Goal: Task Accomplishment & Management: Use online tool/utility

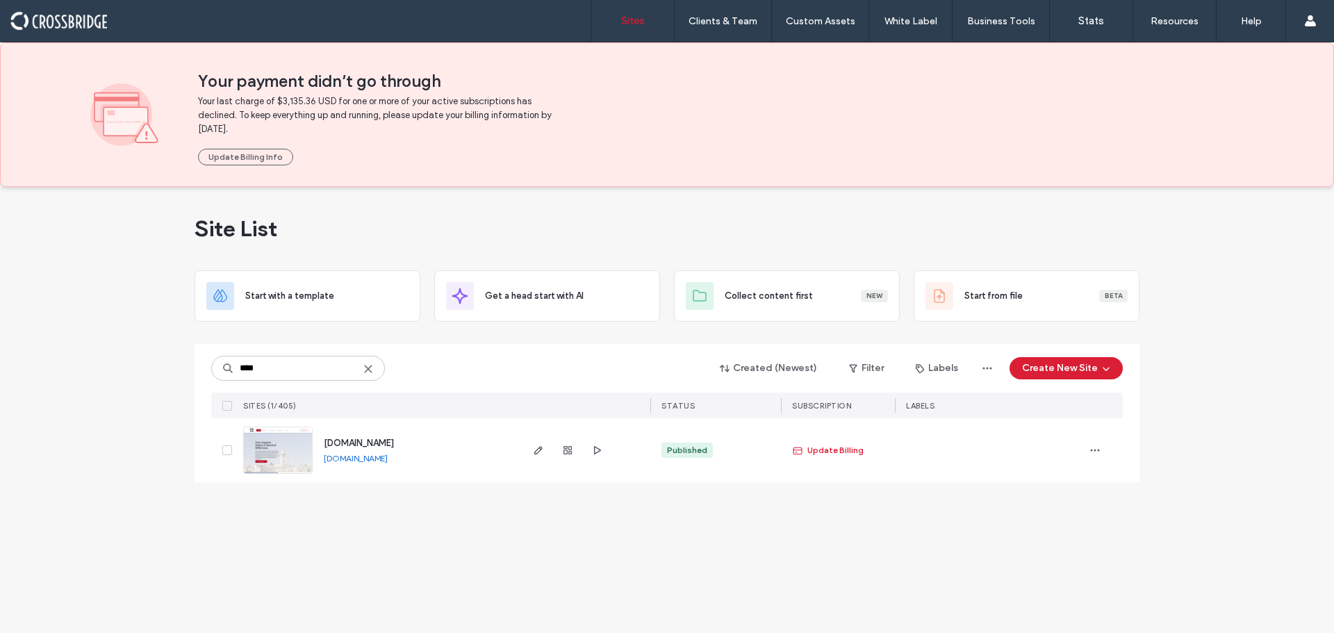
type input "****"
click at [258, 472] on img at bounding box center [278, 474] width 68 height 95
type input "*******"
drag, startPoint x: 441, startPoint y: 461, endPoint x: 388, endPoint y: 458, distance: 52.2
click at [388, 458] on div "www.walkthebible.org www.walkthebible.org" at bounding box center [416, 450] width 206 height 64
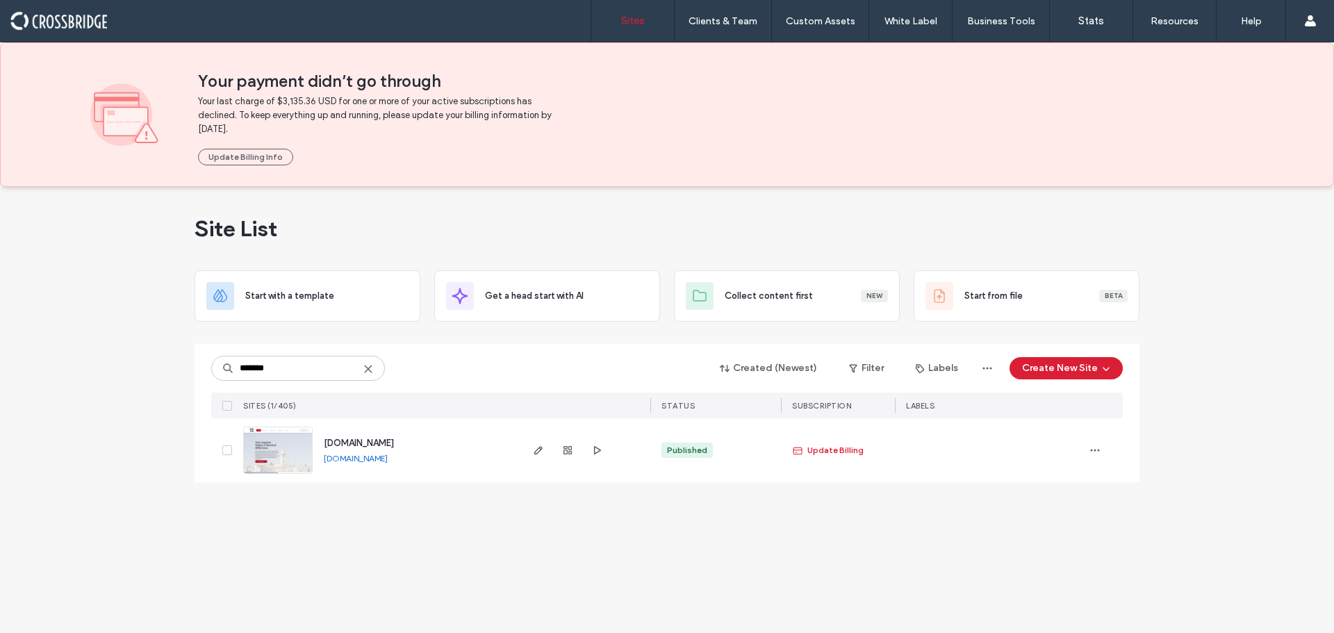
click at [373, 477] on div "www.walkthebible.org www.walkthebible.org" at bounding box center [416, 450] width 206 height 64
drag, startPoint x: 413, startPoint y: 461, endPoint x: 345, endPoint y: 462, distance: 68.1
click at [345, 462] on div "www.walkthebible.org www.walkthebible.org" at bounding box center [416, 450] width 206 height 64
copy link "walkthebible.org"
click at [290, 454] on img at bounding box center [278, 474] width 68 height 95
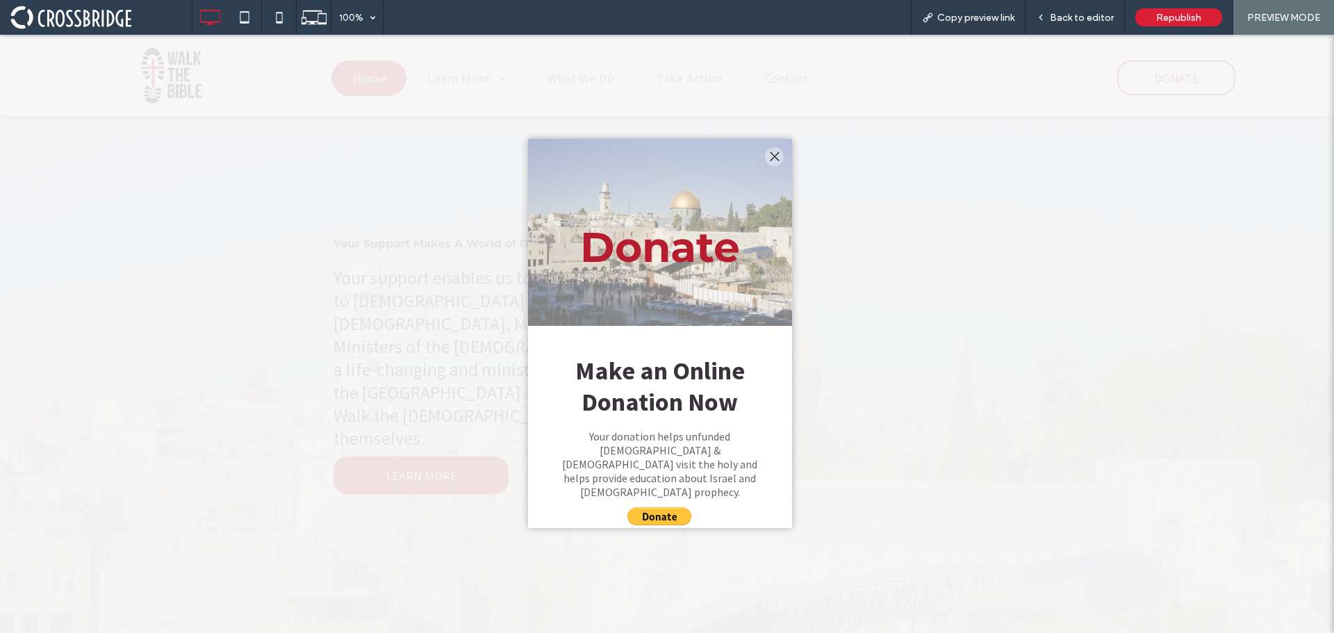
click at [775, 155] on div at bounding box center [774, 156] width 19 height 19
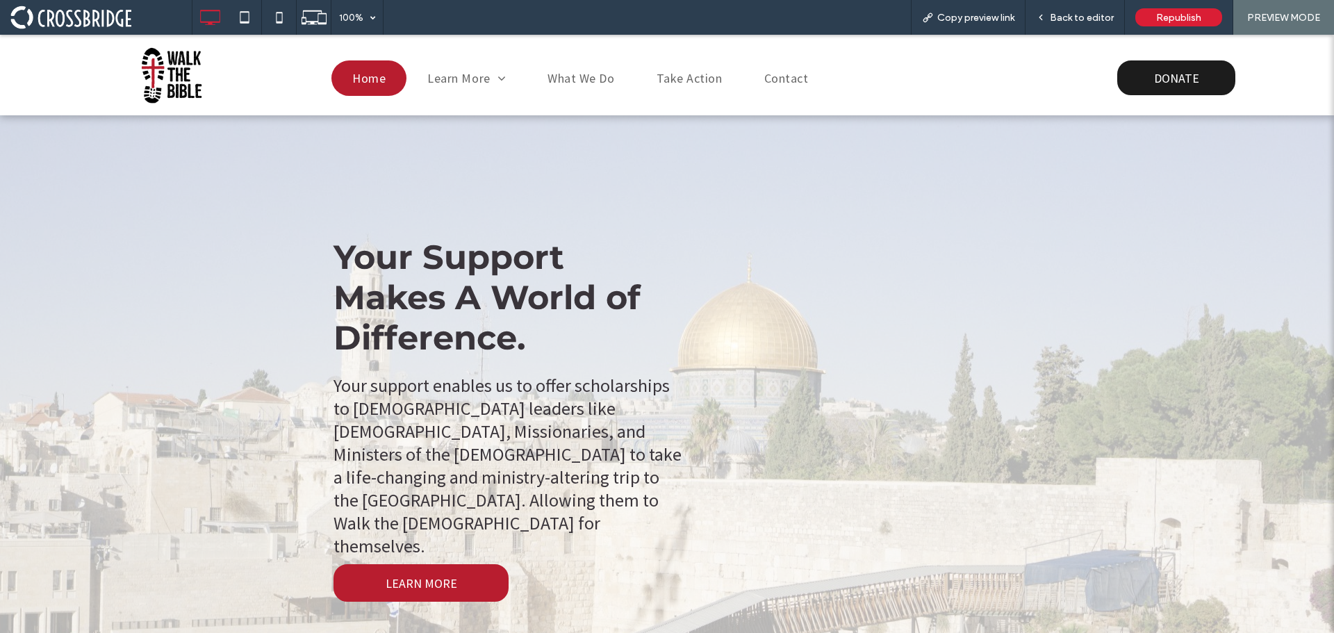
click at [1149, 73] on span "DONATE" at bounding box center [1176, 78] width 55 height 30
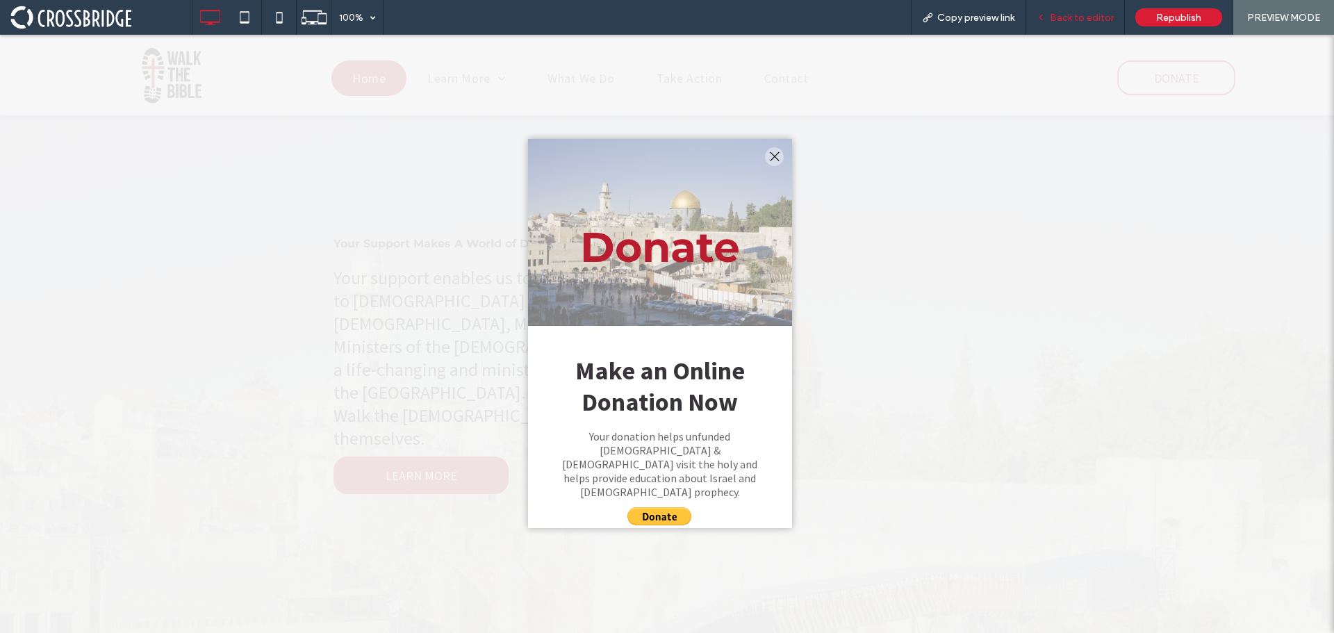
click at [1081, 15] on span "Back to editor" at bounding box center [1082, 18] width 64 height 12
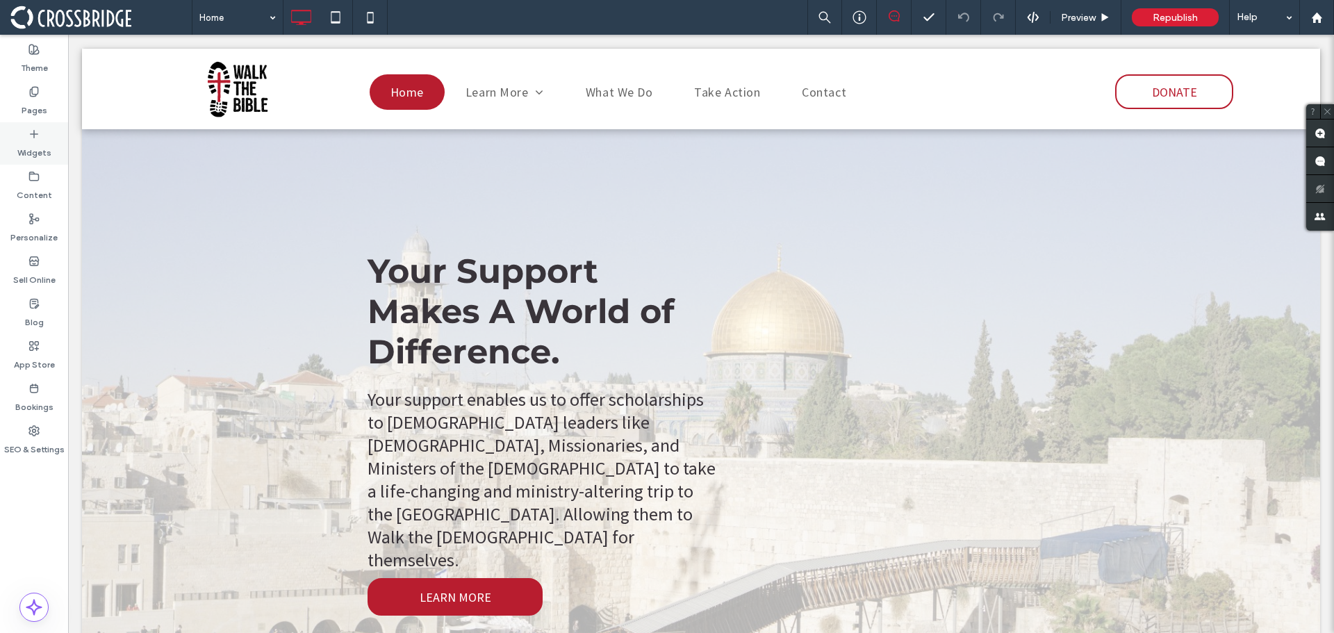
click at [21, 130] on div "Widgets" at bounding box center [34, 143] width 68 height 42
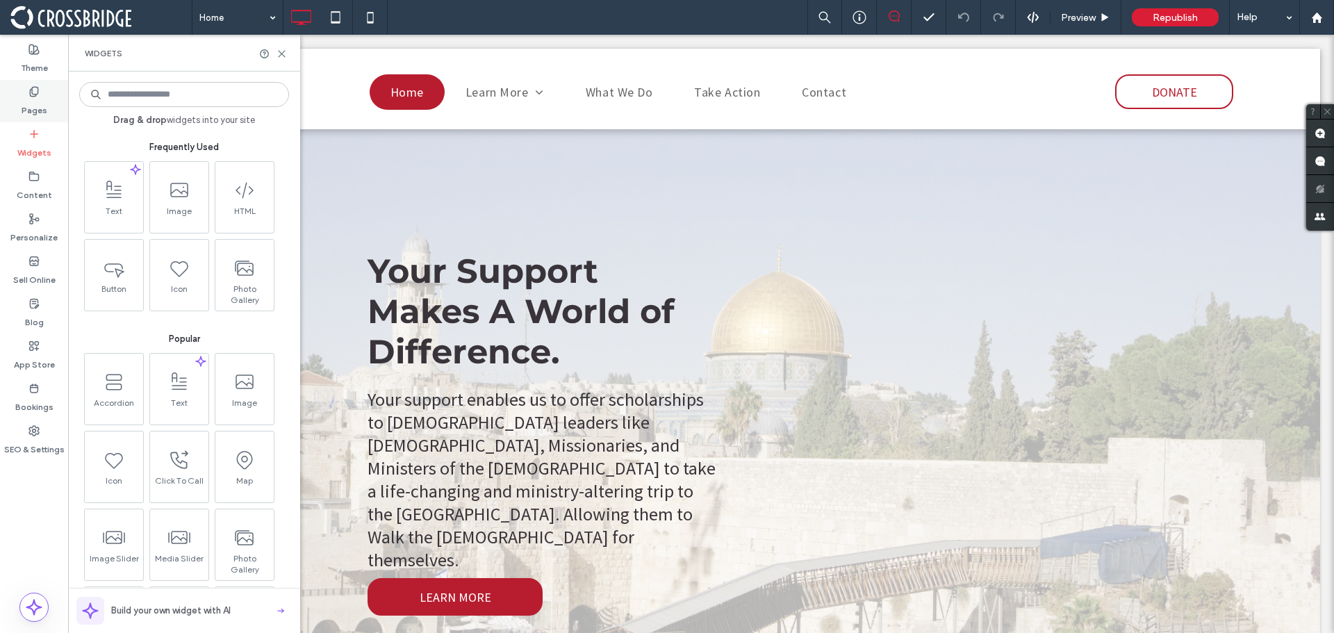
click at [35, 108] on label "Pages" at bounding box center [35, 106] width 26 height 19
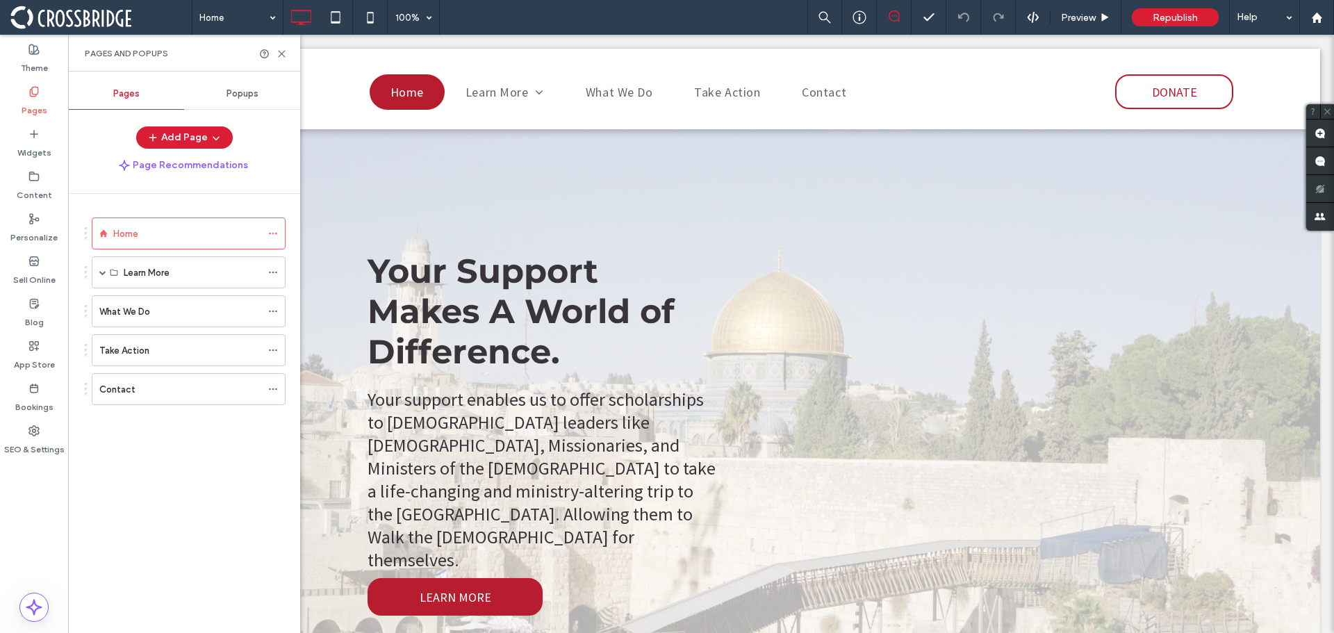
click at [235, 103] on div "Popups" at bounding box center [242, 94] width 116 height 31
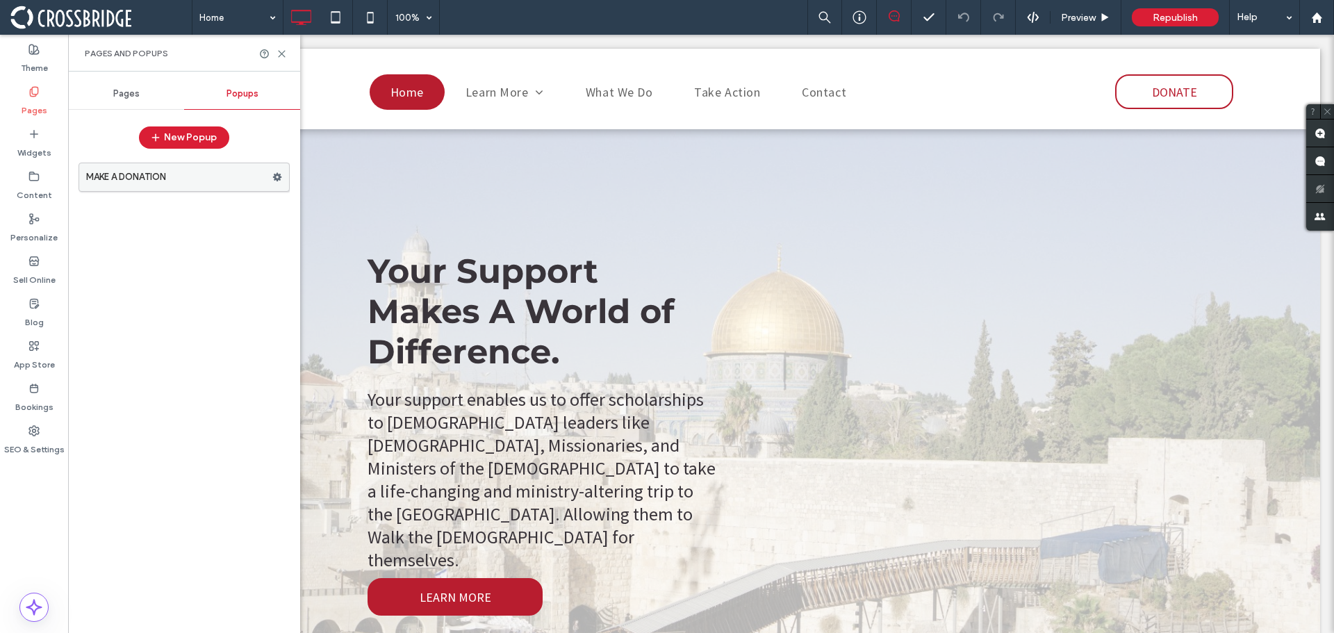
click at [198, 178] on label "MAKE A DONATION" at bounding box center [179, 177] width 186 height 28
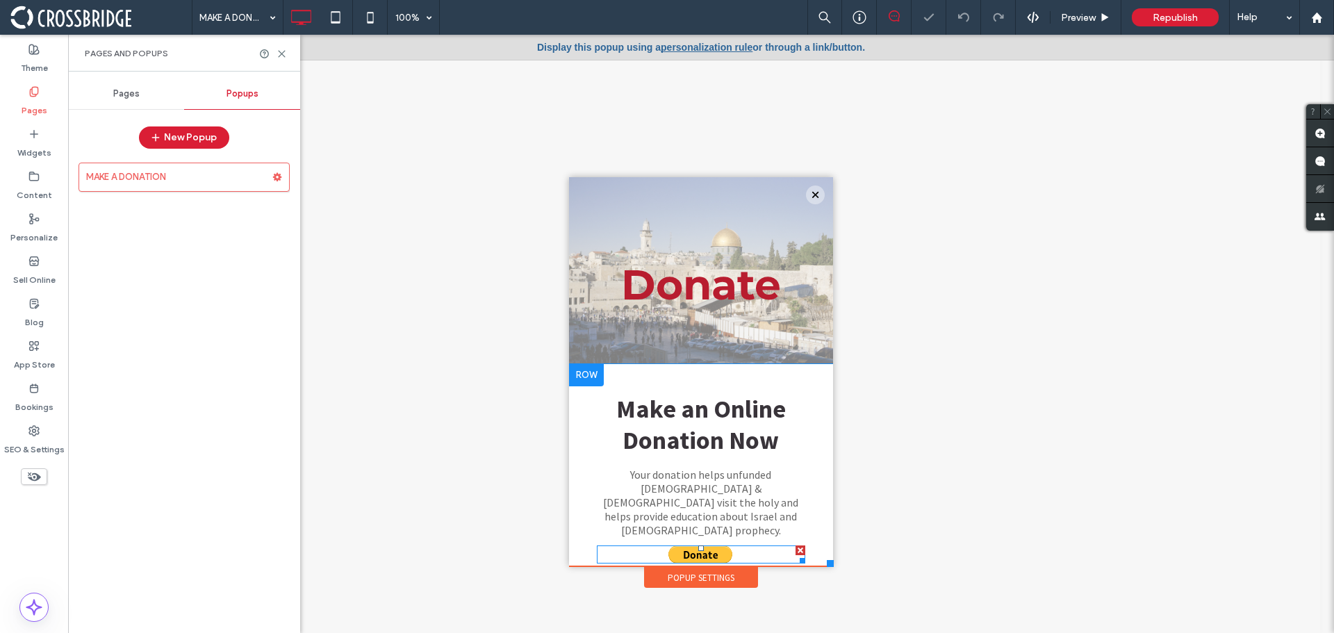
click at [699, 545] on span at bounding box center [701, 554] width 208 height 18
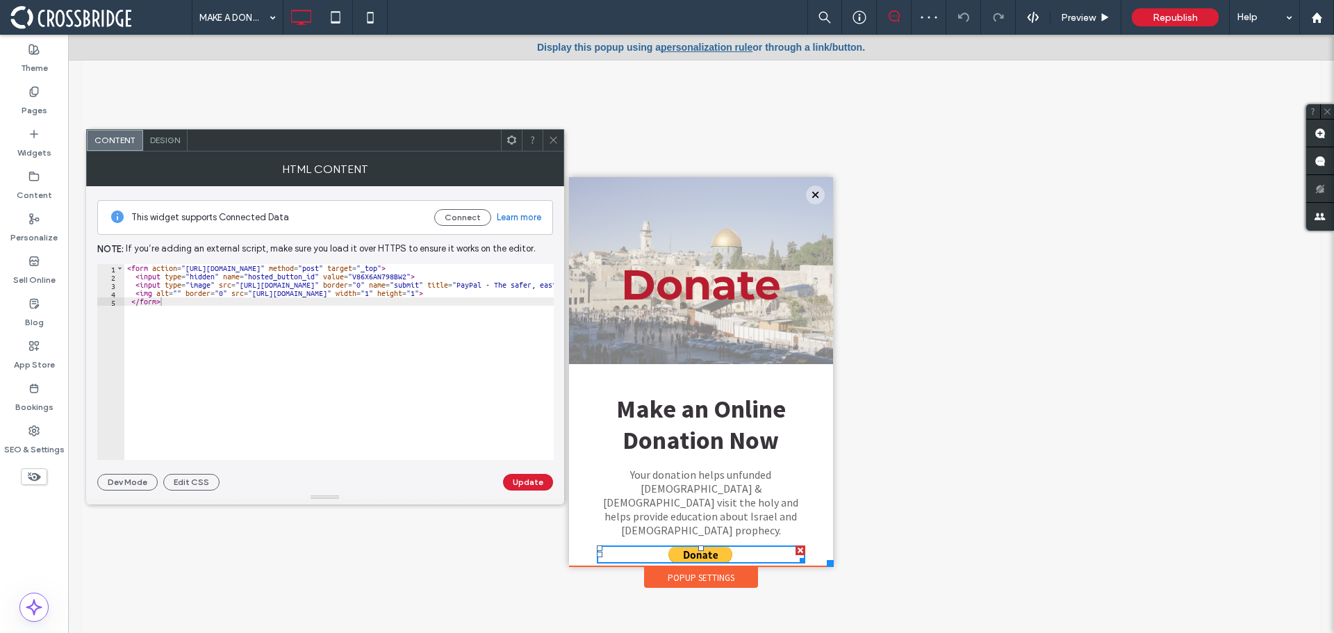
click at [557, 148] on span at bounding box center [553, 140] width 10 height 21
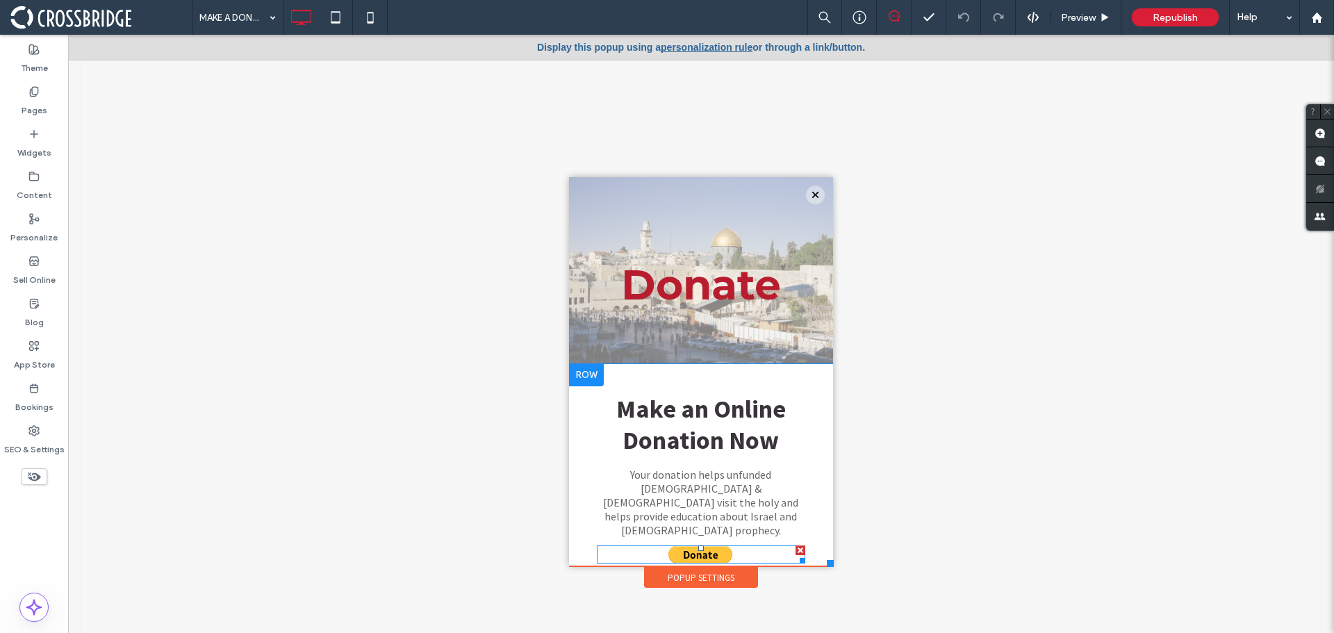
click at [690, 545] on span at bounding box center [701, 554] width 208 height 18
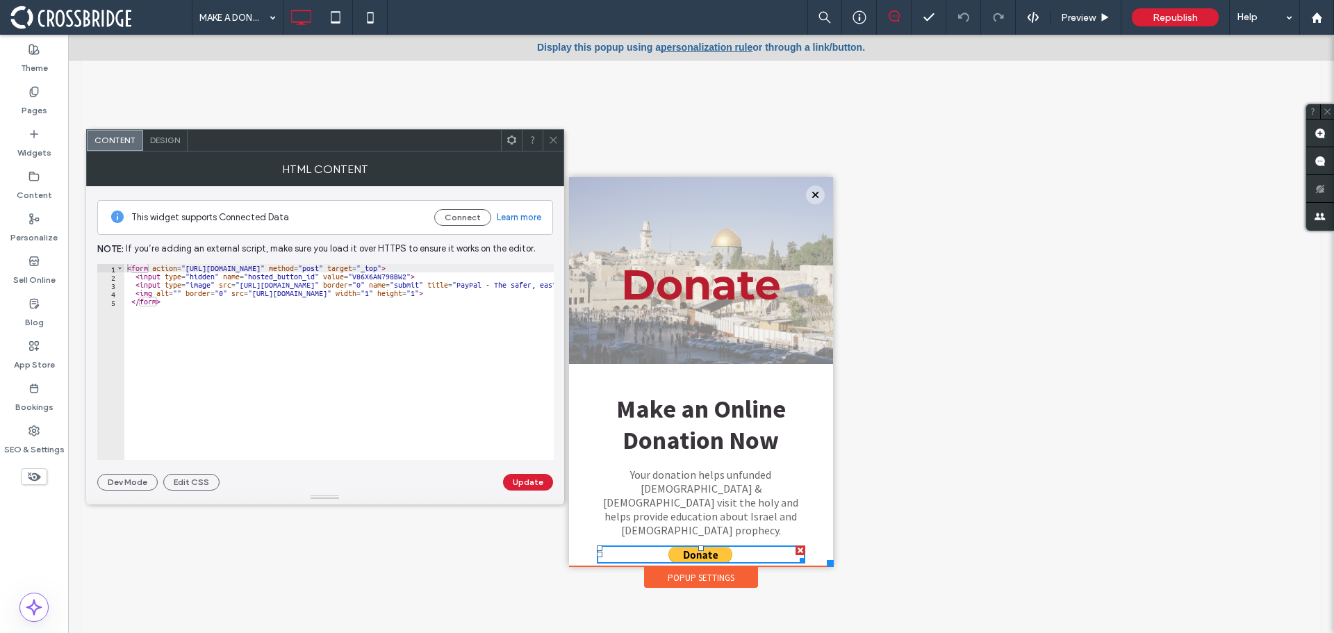
click at [548, 136] on icon at bounding box center [553, 140] width 10 height 10
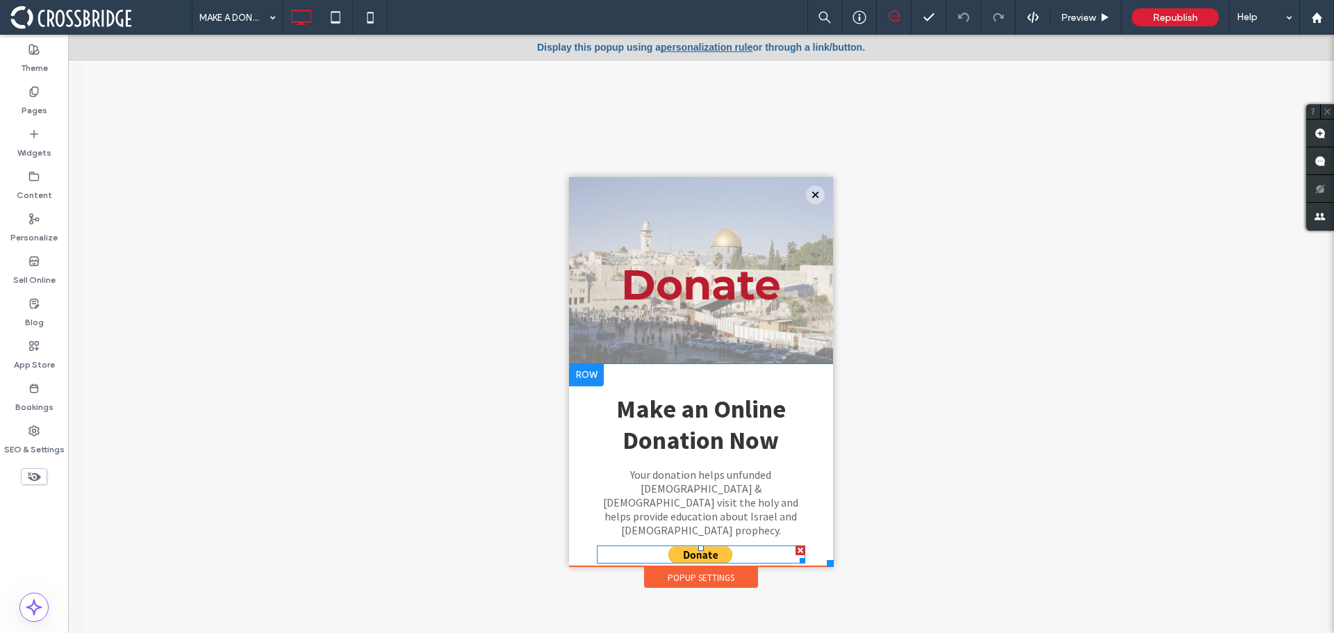
click at [670, 545] on span at bounding box center [701, 554] width 208 height 18
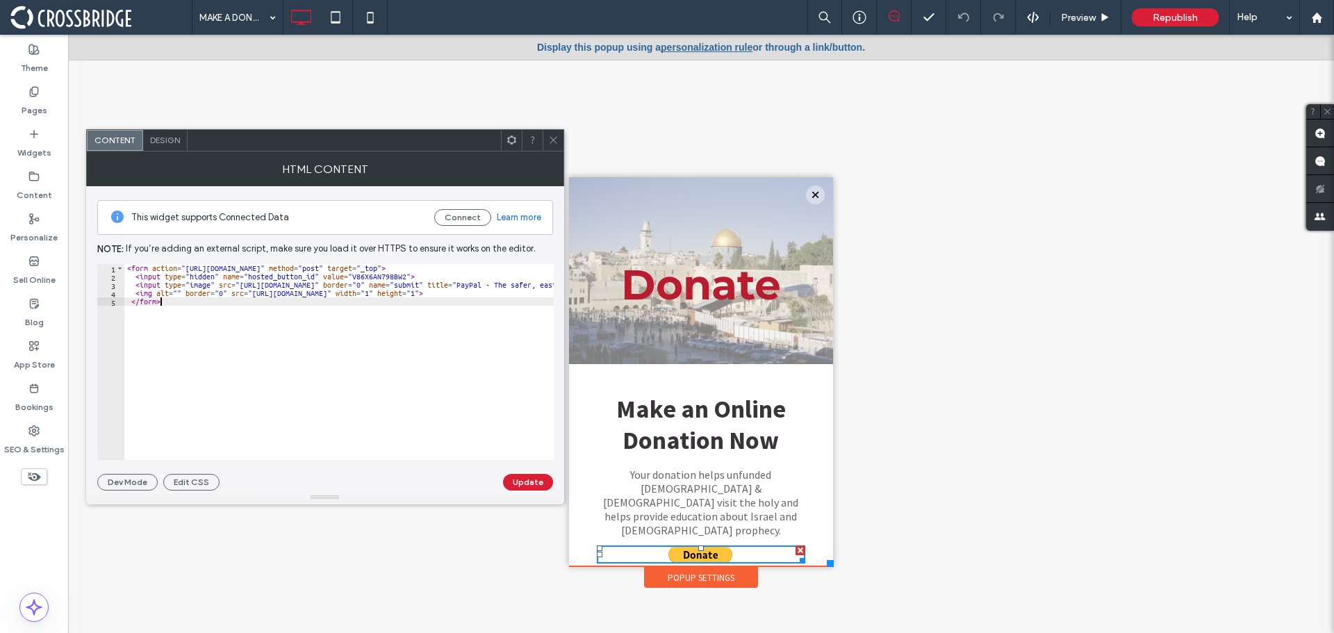
drag, startPoint x: 252, startPoint y: 297, endPoint x: 293, endPoint y: 304, distance: 42.2
click at [293, 304] on div "< form action = "https://www.paypal.com/donate" method = "post" target = "_top"…" at bounding box center [541, 370] width 835 height 213
drag, startPoint x: 252, startPoint y: 293, endPoint x: 434, endPoint y: 291, distance: 182.1
click at [434, 291] on div "< form action = "https://www.paypal.com/donate" method = "post" target = "_top"…" at bounding box center [541, 370] width 835 height 213
type textarea "**********"
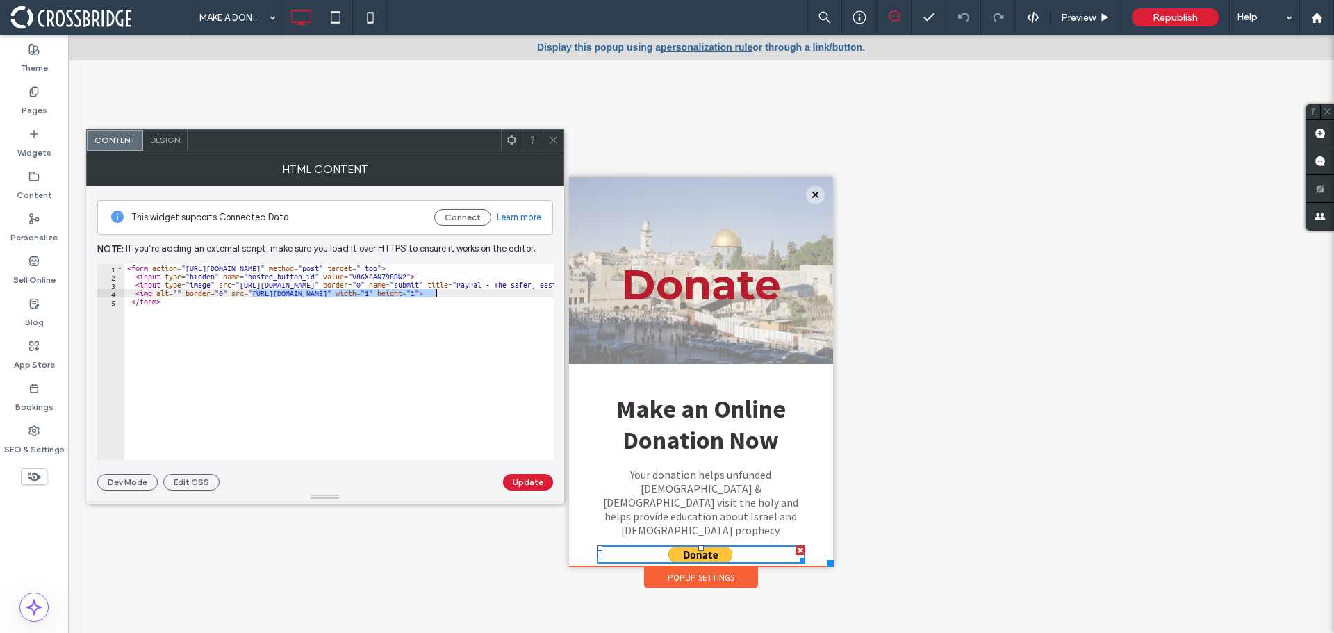
click at [343, 293] on div "< form action = "https://www.paypal.com/donate" method = "post" target = "_top"…" at bounding box center [338, 362] width 429 height 196
